Goal: Complete application form: Complete application form

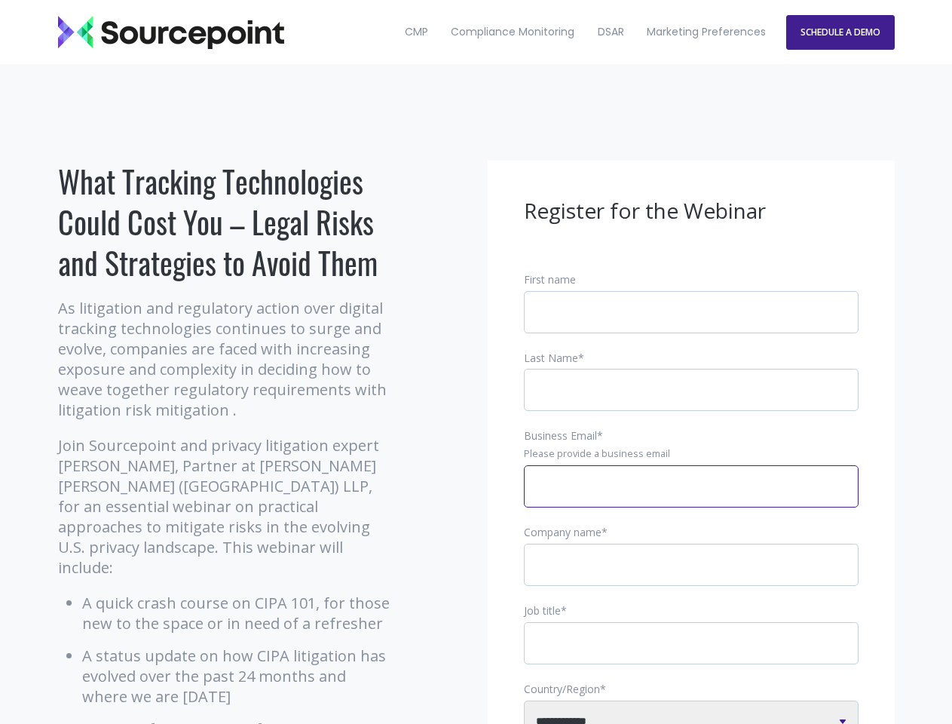
click at [691, 498] on input "Business Email *" at bounding box center [691, 486] width 335 height 42
